Goal: Task Accomplishment & Management: Manage account settings

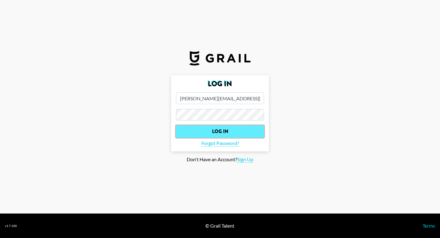
click at [217, 133] on input "Log In" at bounding box center [220, 131] width 88 height 12
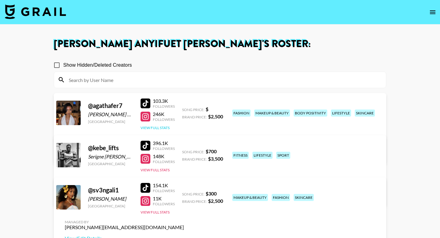
click at [163, 128] on button "View Full Stats" at bounding box center [154, 127] width 29 height 5
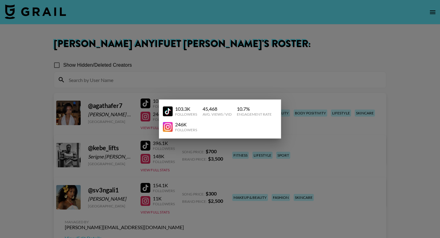
click at [241, 88] on div at bounding box center [220, 119] width 440 height 238
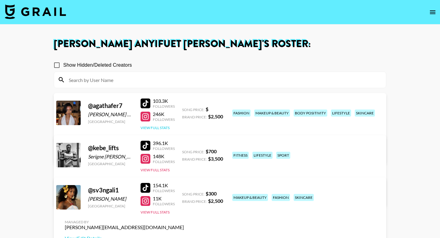
click at [164, 128] on button "View Full Stats" at bounding box center [154, 127] width 29 height 5
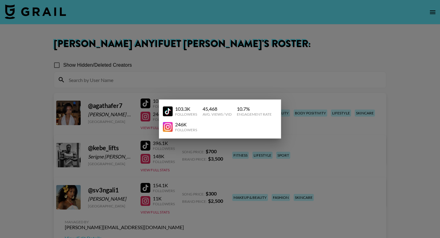
click at [278, 85] on div at bounding box center [220, 119] width 440 height 238
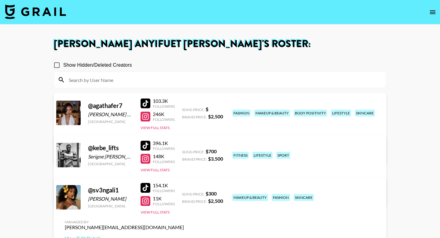
click at [184, 151] on link "View/Edit Details" at bounding box center [124, 154] width 119 height 6
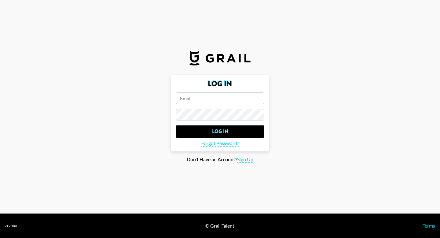
type input "[PERSON_NAME][EMAIL_ADDRESS][DOMAIN_NAME]"
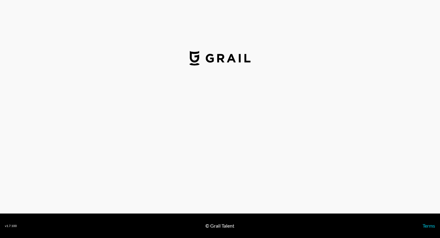
select select "USD"
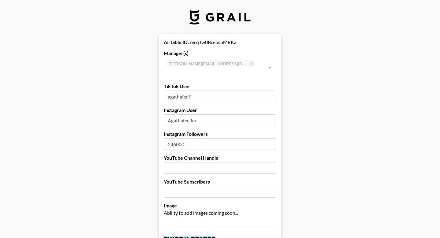
click at [210, 138] on input "246000" at bounding box center [220, 144] width 112 height 12
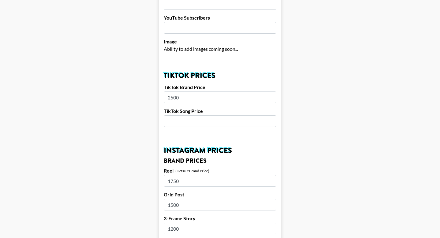
scroll to position [164, 0]
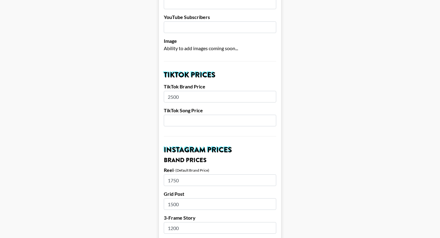
type input "26600"
click at [230, 115] on input "number" at bounding box center [220, 121] width 112 height 12
type input "300"
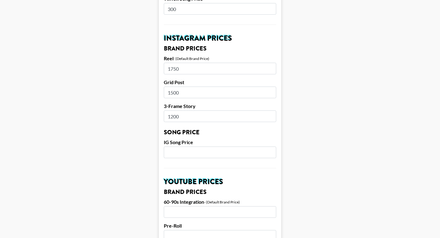
scroll to position [286, 0]
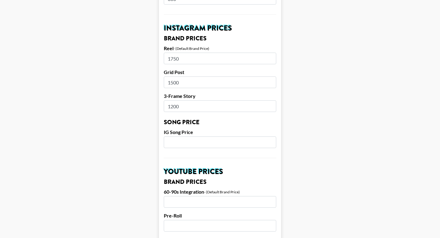
click at [210, 138] on input "number" at bounding box center [220, 142] width 112 height 12
type input "200"
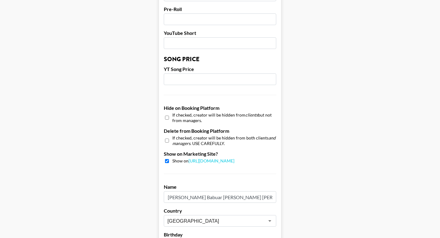
scroll to position [591, 0]
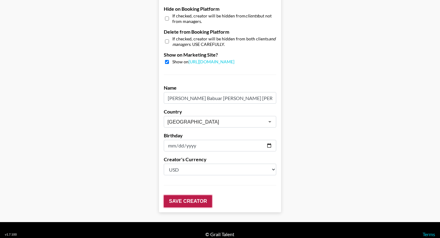
click at [196, 198] on input "Save Creator" at bounding box center [188, 201] width 48 height 12
click at [202, 195] on input "Save Creator" at bounding box center [188, 201] width 48 height 12
click at [197, 195] on input "Save Creator" at bounding box center [188, 201] width 48 height 12
